Goal: Task Accomplishment & Management: Manage account settings

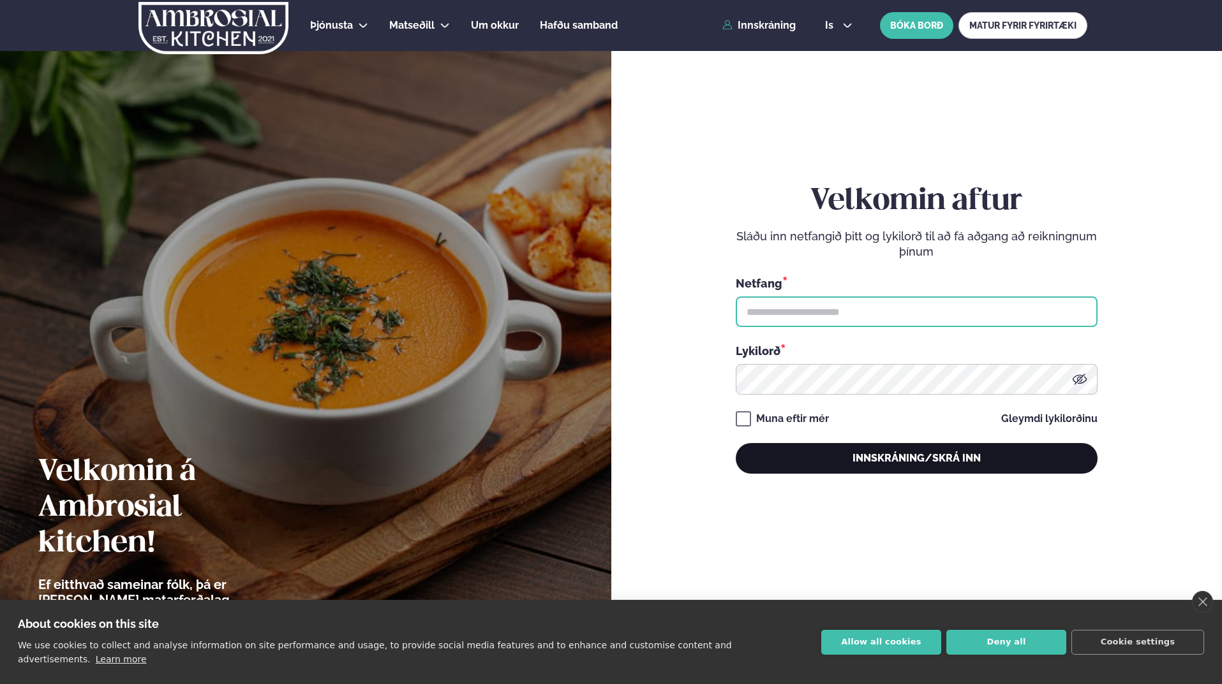
type input "**********"
click at [885, 447] on button "Innskráning/Skrá inn" at bounding box center [916, 458] width 362 height 31
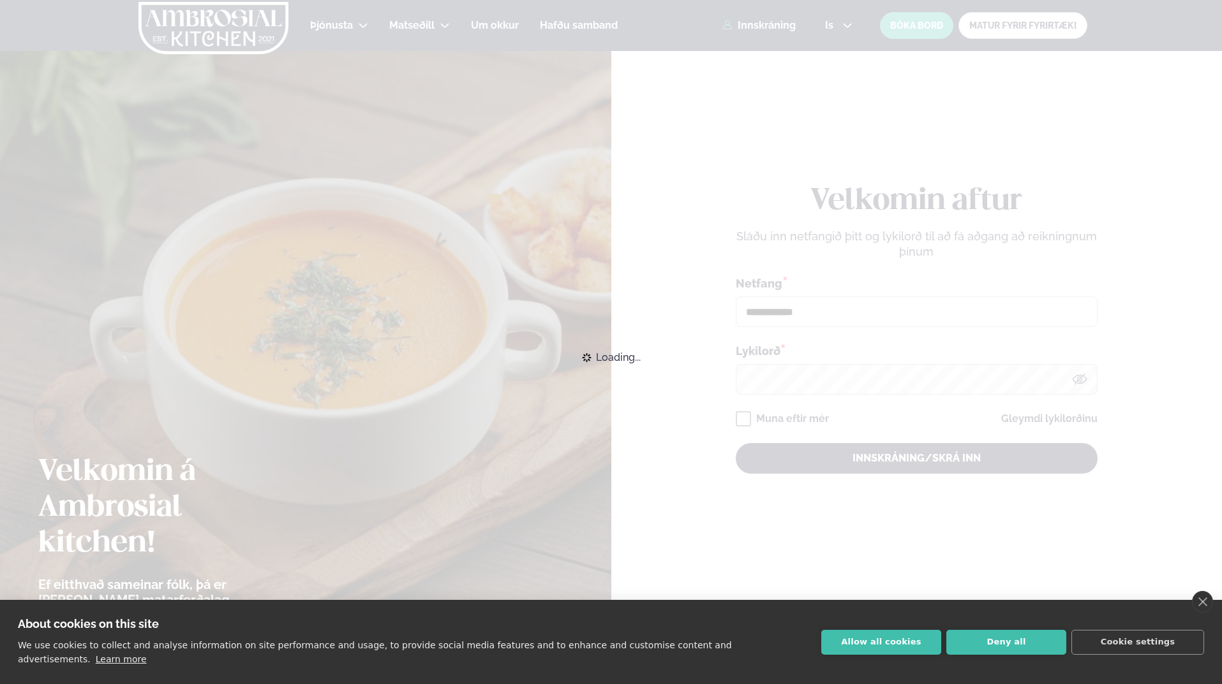
click at [887, 372] on div "Loading..." at bounding box center [611, 358] width 1222 height 28
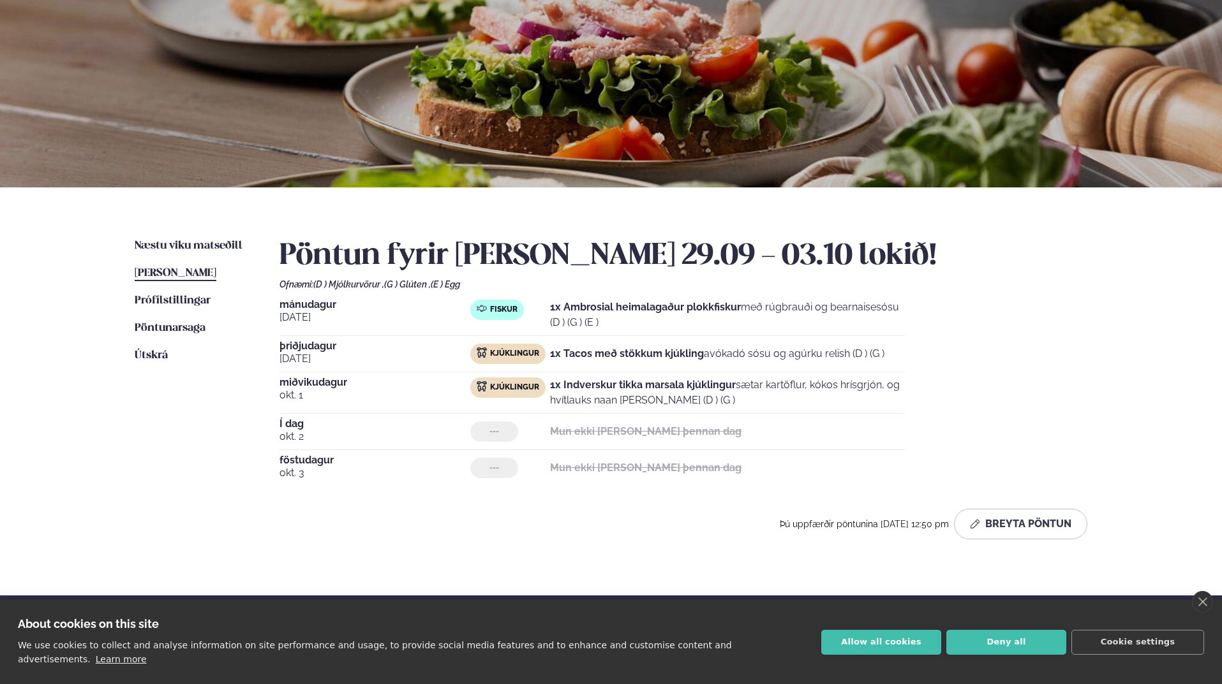
scroll to position [128, 0]
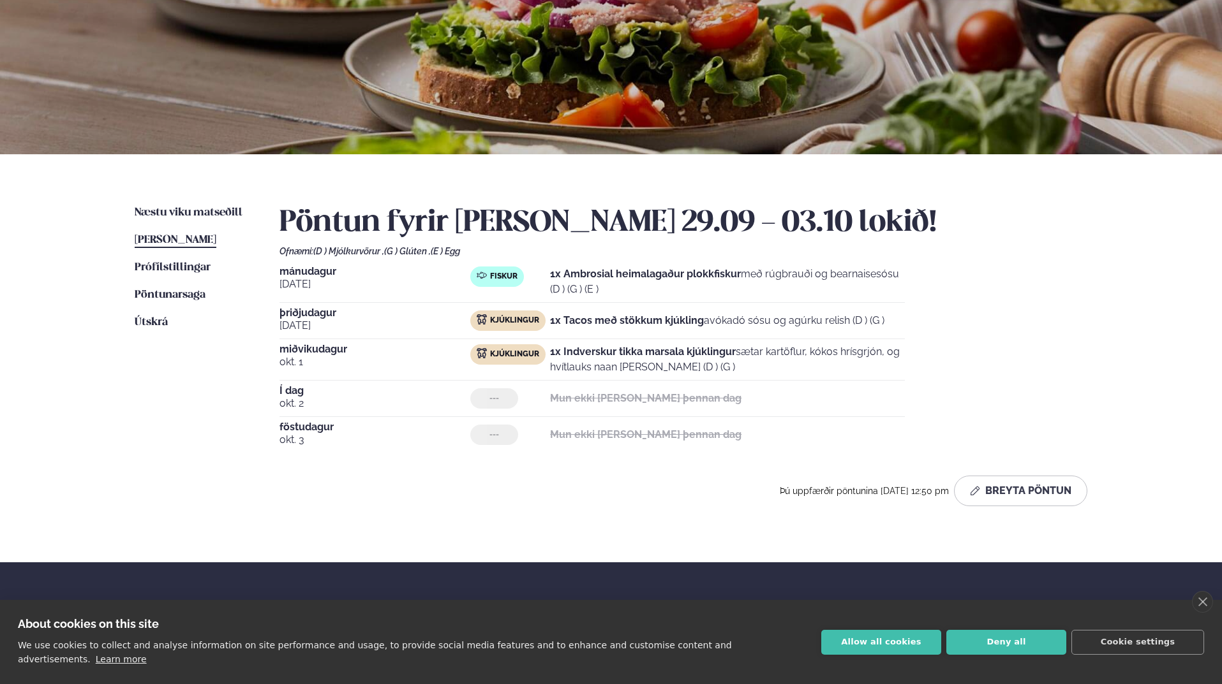
click at [199, 68] on div at bounding box center [611, 38] width 1222 height 231
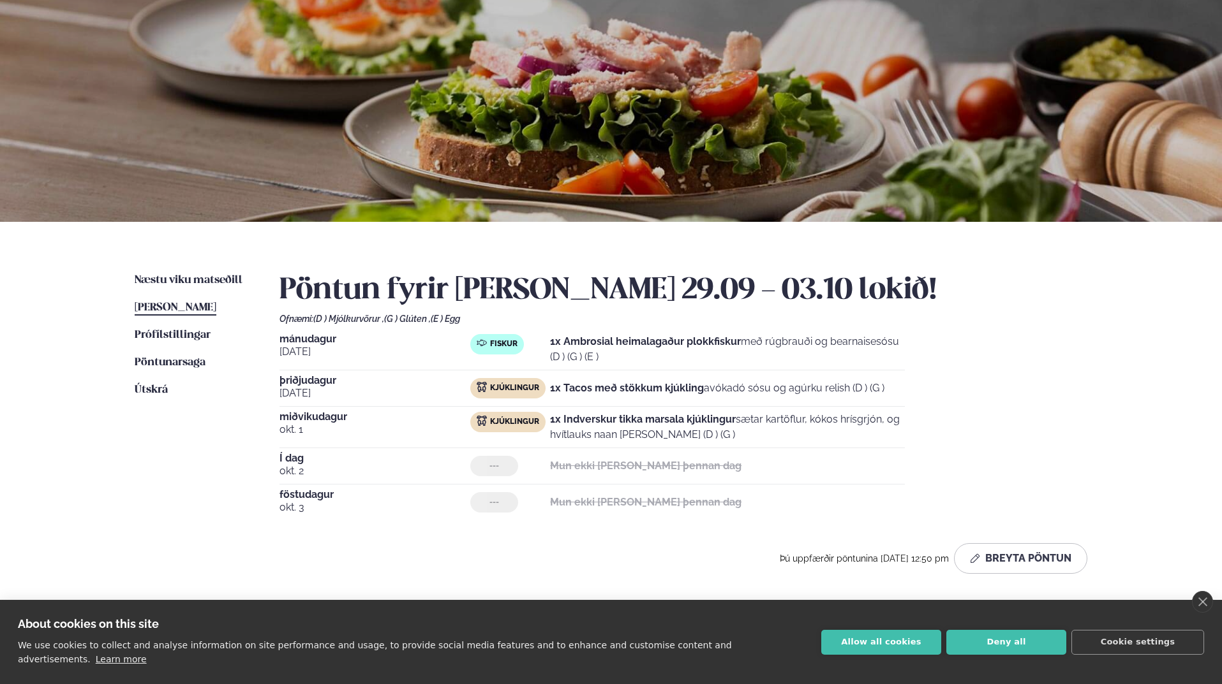
scroll to position [0, 0]
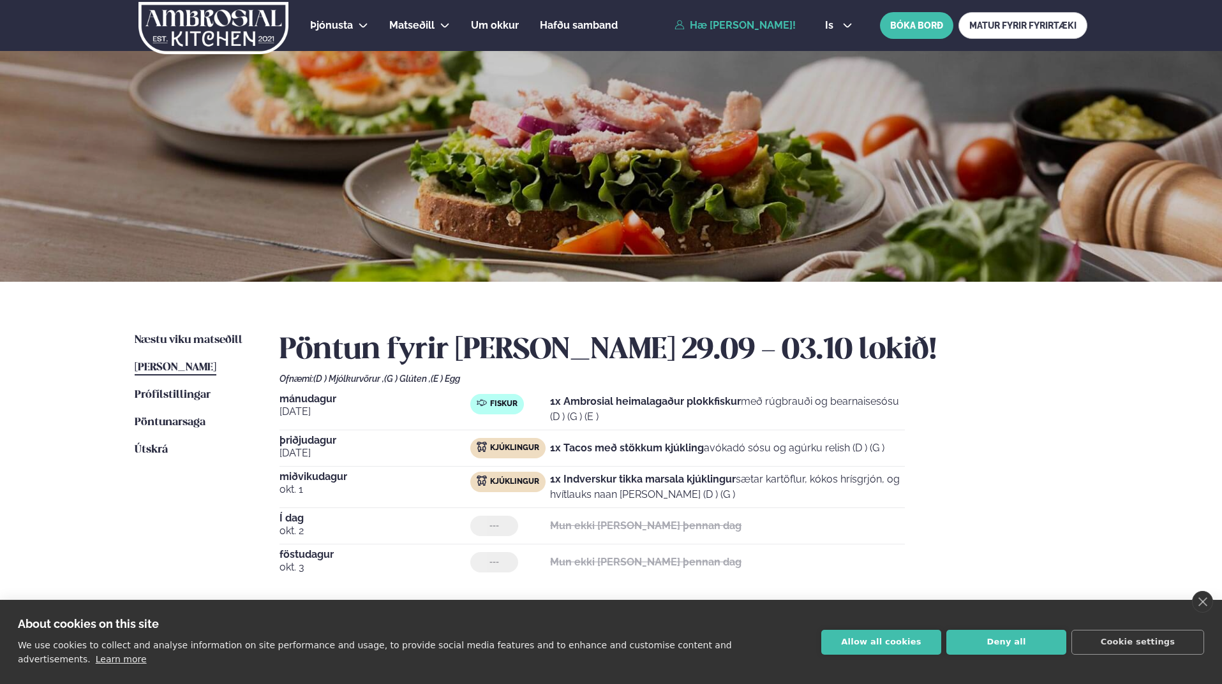
click at [237, 24] on img at bounding box center [213, 28] width 152 height 52
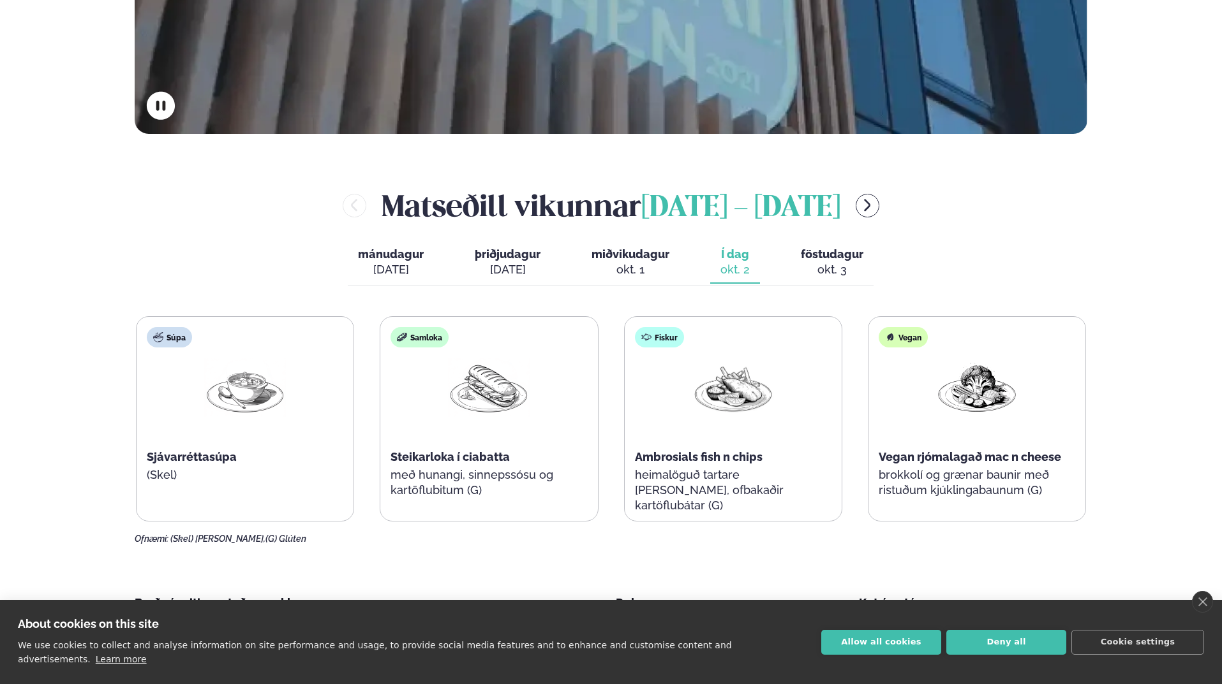
scroll to position [638, 0]
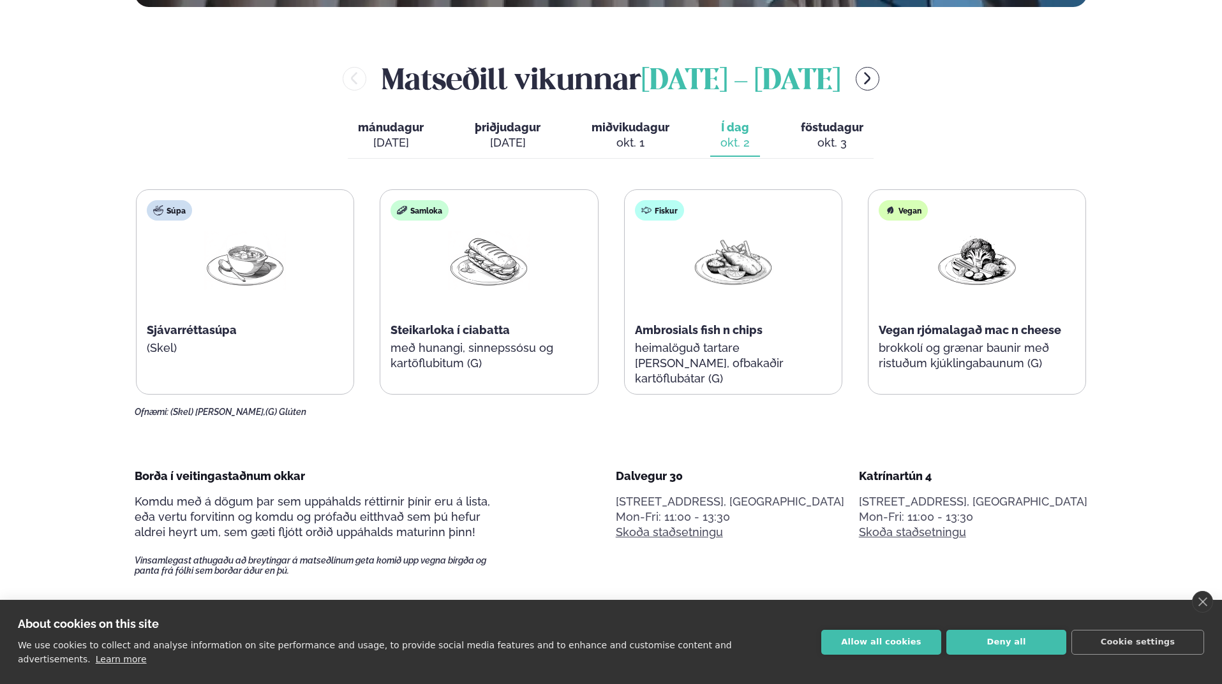
click at [835, 138] on div "okt. 3" at bounding box center [832, 142] width 63 height 15
